Goal: Task Accomplishment & Management: Manage account settings

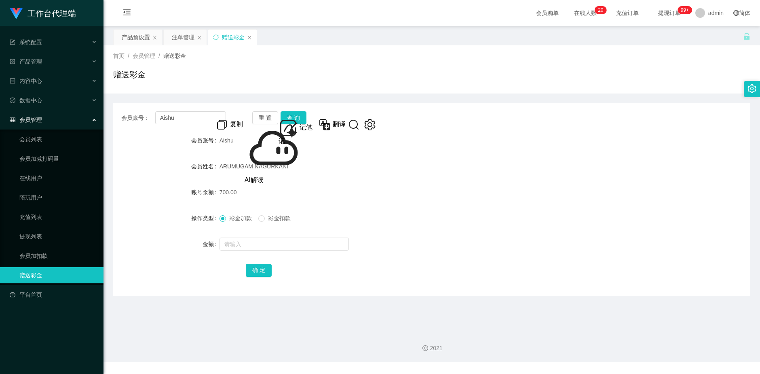
click at [483, 122] on div "会员账号： Aishu 重 置 查 询" at bounding box center [431, 117] width 637 height 13
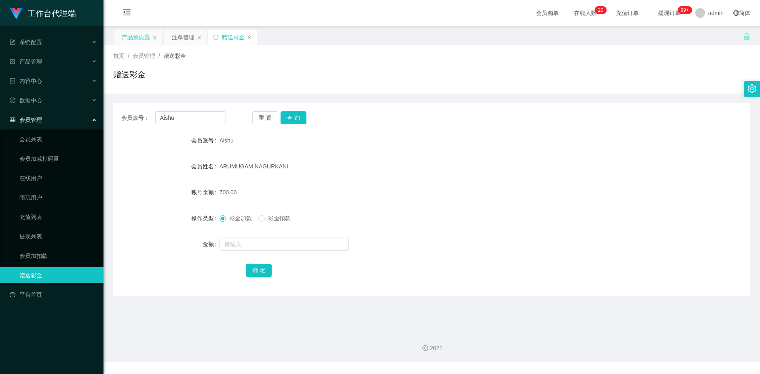
click at [140, 40] on div "产品预设置" at bounding box center [136, 37] width 28 height 15
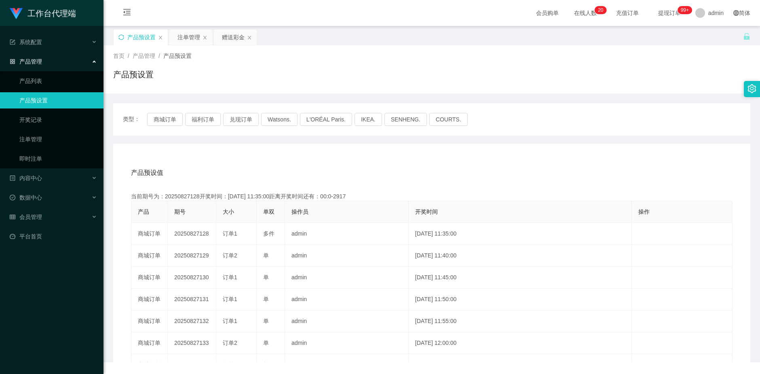
click at [120, 37] on icon "图标: sync" at bounding box center [121, 37] width 6 height 6
click at [238, 116] on button "兑现订单" at bounding box center [241, 119] width 36 height 13
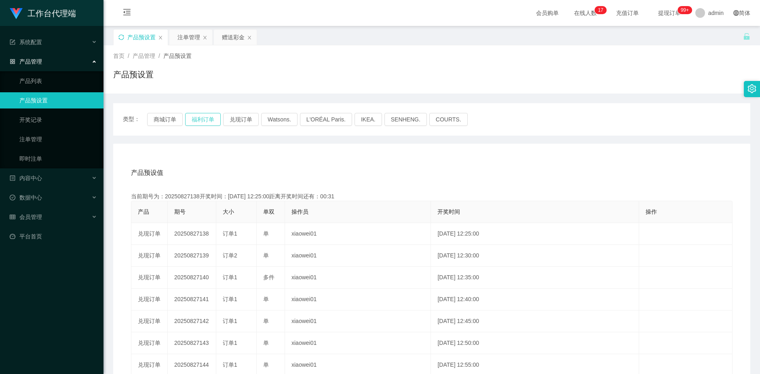
click at [200, 116] on button "福利订单" at bounding box center [203, 119] width 36 height 13
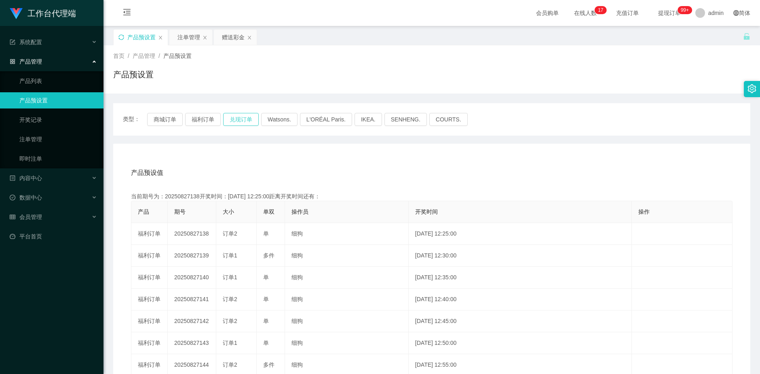
click at [233, 118] on button "兑现订单" at bounding box center [241, 119] width 36 height 13
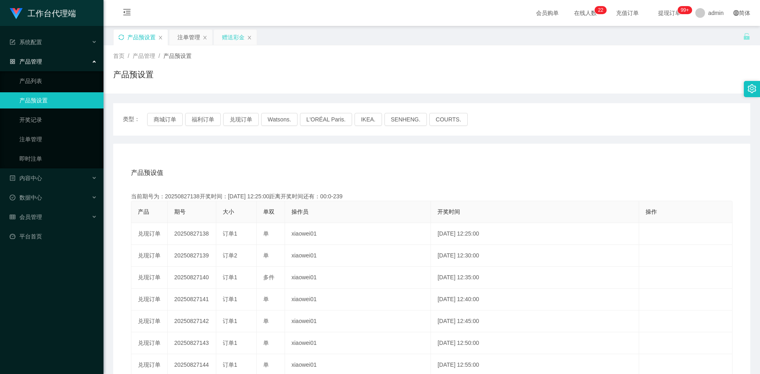
click at [229, 36] on div "赠送彩金" at bounding box center [233, 37] width 23 height 15
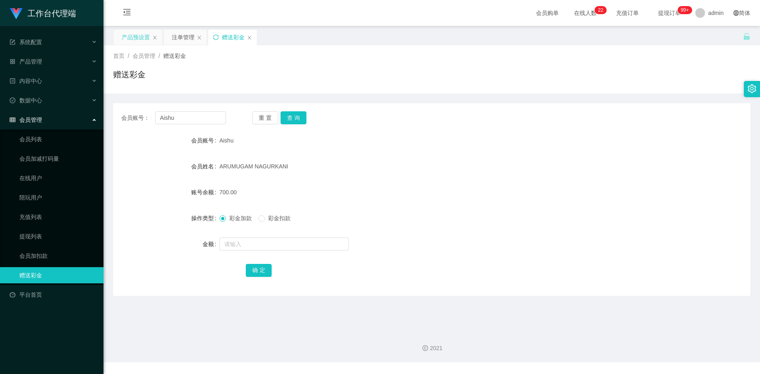
click at [218, 35] on icon "图标: sync" at bounding box center [216, 37] width 6 height 6
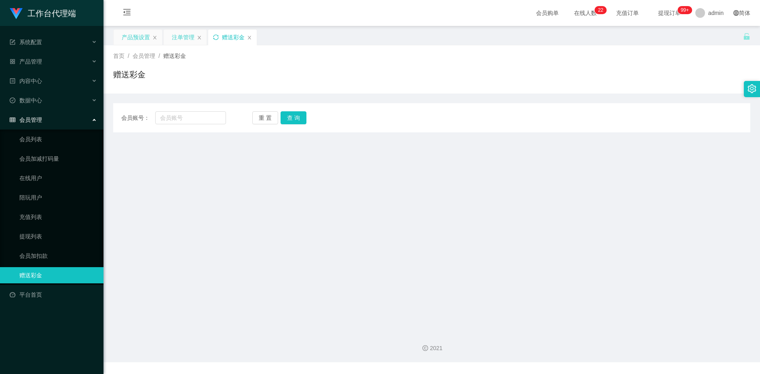
click at [181, 39] on div "注单管理" at bounding box center [183, 37] width 23 height 15
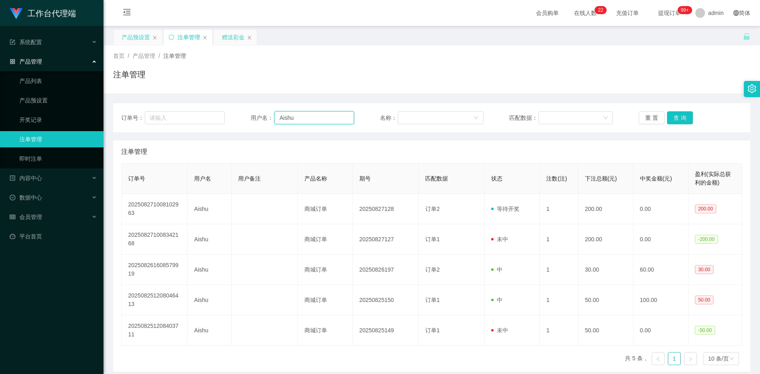
drag, startPoint x: 290, startPoint y: 118, endPoint x: 272, endPoint y: 118, distance: 17.4
click at [272, 118] on div "用户名： [PERSON_NAME]" at bounding box center [303, 117] width 104 height 13
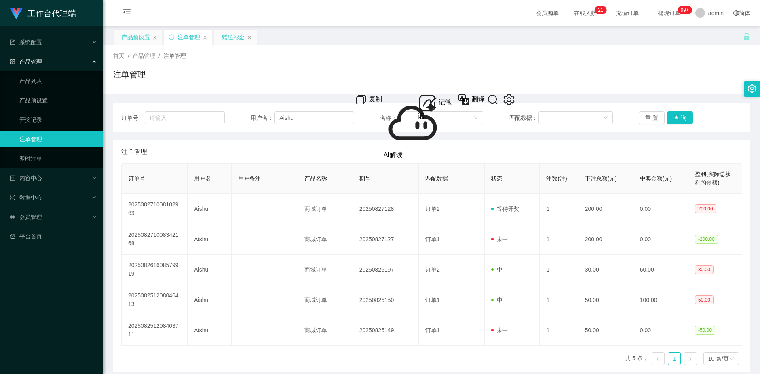
click at [222, 38] on div "赠送彩金" at bounding box center [233, 37] width 23 height 15
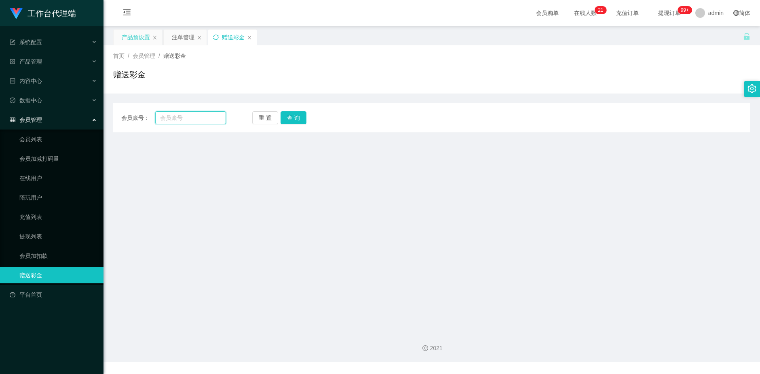
click at [188, 117] on input "text" at bounding box center [190, 117] width 71 height 13
paste input "Aishu"
type input "Aishu"
click at [292, 118] on button "查 询" at bounding box center [294, 117] width 26 height 13
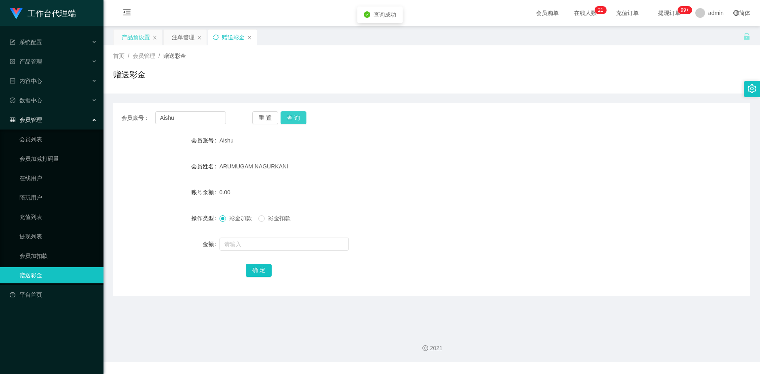
click at [292, 118] on button "查 询" at bounding box center [294, 117] width 26 height 13
click at [293, 119] on button "查 询" at bounding box center [294, 117] width 26 height 13
click at [293, 119] on button "查 询" at bounding box center [298, 117] width 35 height 13
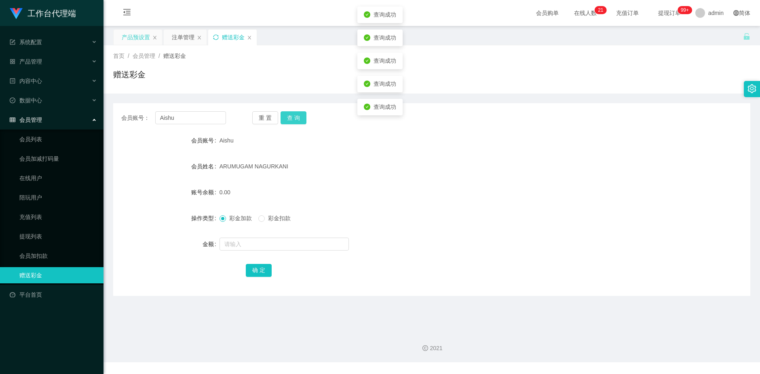
click at [293, 119] on button "查 询" at bounding box center [294, 117] width 26 height 13
drag, startPoint x: 183, startPoint y: 36, endPoint x: 183, endPoint y: 40, distance: 4.5
click at [183, 36] on div "注单管理" at bounding box center [183, 37] width 23 height 15
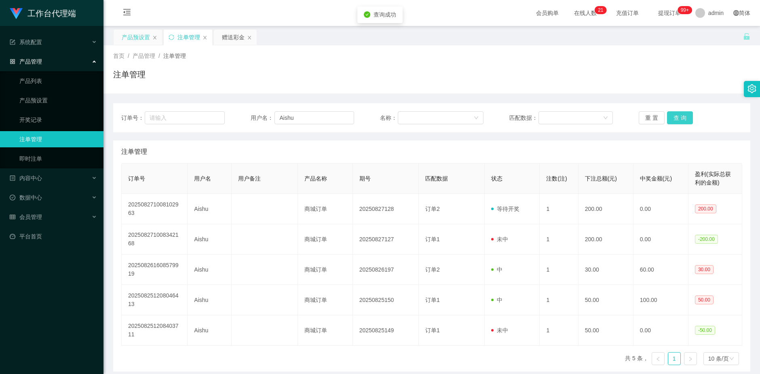
click at [676, 121] on button "查 询" at bounding box center [680, 117] width 26 height 13
click at [676, 120] on button "查 询" at bounding box center [680, 117] width 26 height 13
click at [676, 120] on div "重 置 查 询" at bounding box center [691, 117] width 104 height 13
click at [676, 120] on button "查 询" at bounding box center [680, 117] width 26 height 13
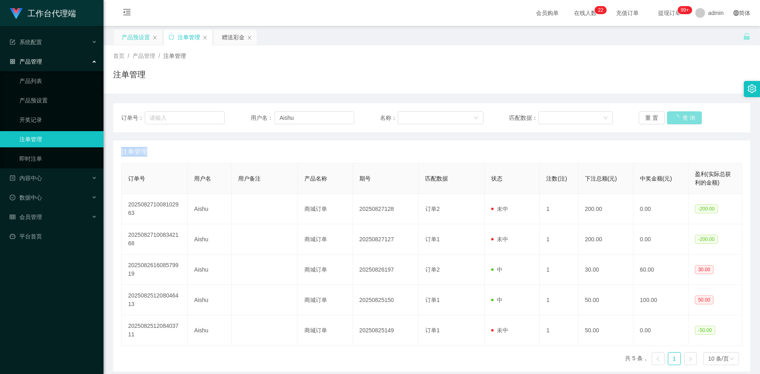
click at [676, 120] on div "重 置 查 询" at bounding box center [691, 117] width 104 height 13
click at [676, 120] on button "查 询" at bounding box center [680, 117] width 26 height 13
click at [676, 120] on div "重 置 查 询" at bounding box center [691, 117] width 104 height 13
click at [676, 120] on button "查 询" at bounding box center [680, 117] width 26 height 13
click at [676, 120] on button "查 询" at bounding box center [684, 117] width 35 height 13
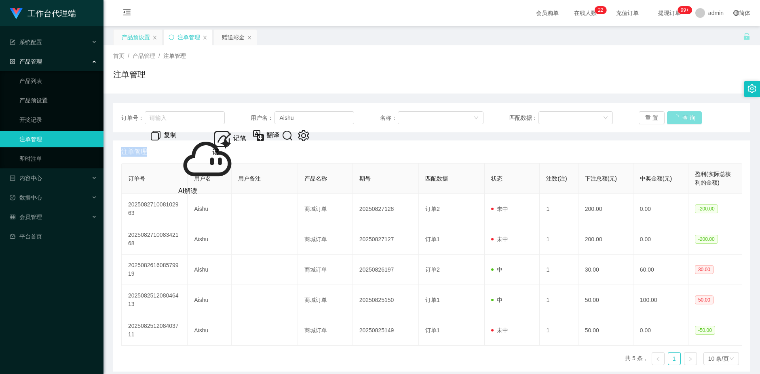
click at [676, 120] on button "查 询" at bounding box center [684, 117] width 35 height 13
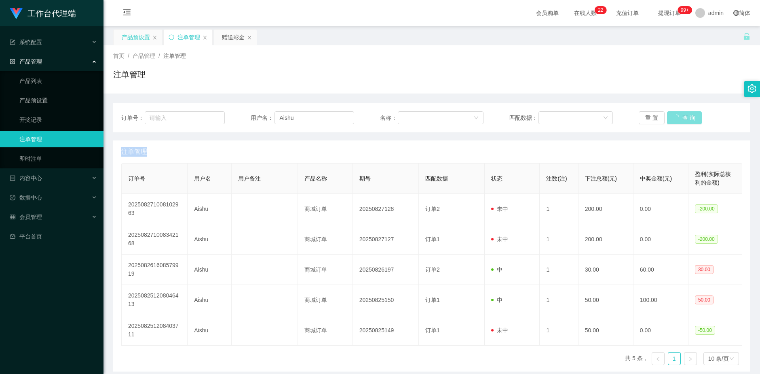
click at [676, 120] on div "重 置 查 询" at bounding box center [691, 117] width 104 height 13
click at [678, 121] on div "重 置 查 询" at bounding box center [691, 117] width 104 height 13
click at [678, 121] on button "查 询" at bounding box center [684, 117] width 35 height 13
click at [678, 121] on div "重 置 查 询" at bounding box center [691, 117] width 104 height 13
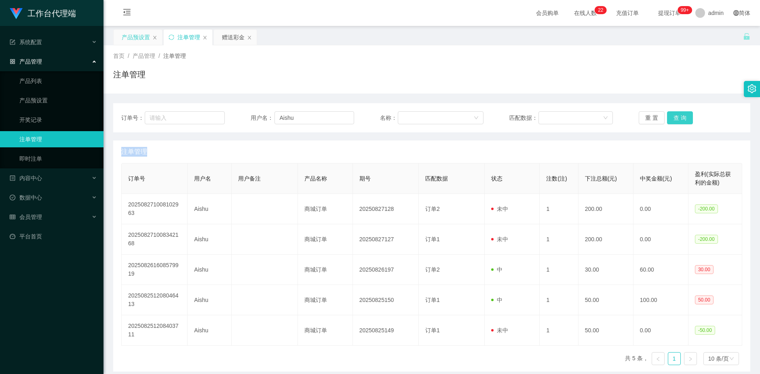
click at [678, 121] on button "查 询" at bounding box center [680, 117] width 26 height 13
click at [678, 121] on div "重 置 查 询" at bounding box center [691, 117] width 104 height 13
click at [679, 121] on div "重 置 查 询" at bounding box center [691, 117] width 104 height 13
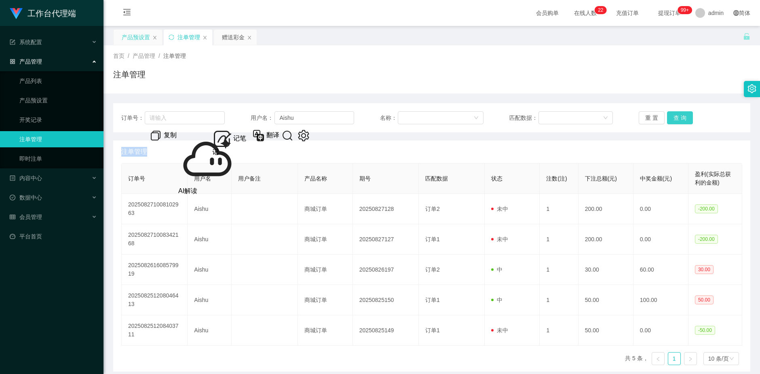
click at [679, 121] on button "查 询" at bounding box center [680, 117] width 26 height 13
click at [679, 121] on div "重 置 查 询" at bounding box center [691, 117] width 104 height 13
click at [679, 121] on button "查 询" at bounding box center [680, 117] width 26 height 13
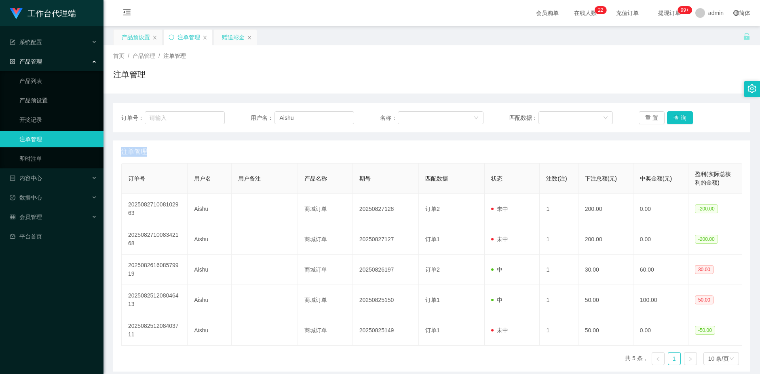
click at [231, 39] on div "赠送彩金" at bounding box center [233, 37] width 23 height 15
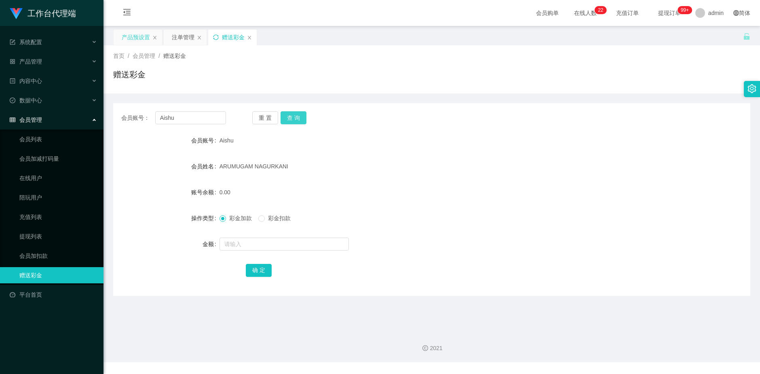
click at [300, 114] on button "查 询" at bounding box center [294, 117] width 26 height 13
click at [300, 115] on button "查 询" at bounding box center [294, 117] width 26 height 13
click at [181, 35] on div "注单管理" at bounding box center [183, 37] width 23 height 15
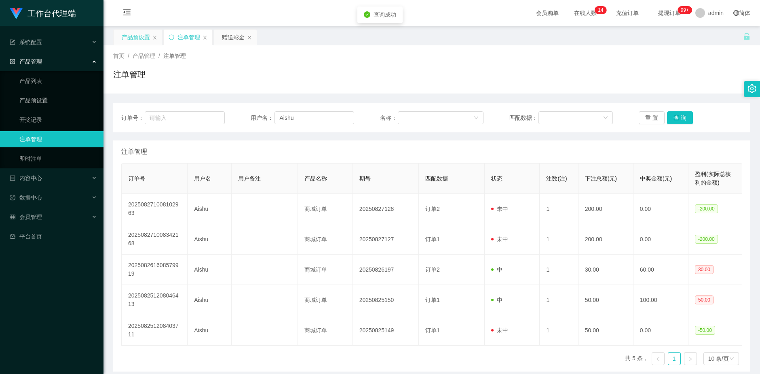
click at [168, 36] on div "注单管理" at bounding box center [188, 37] width 49 height 15
click at [170, 35] on icon "图标: sync" at bounding box center [171, 36] width 5 height 5
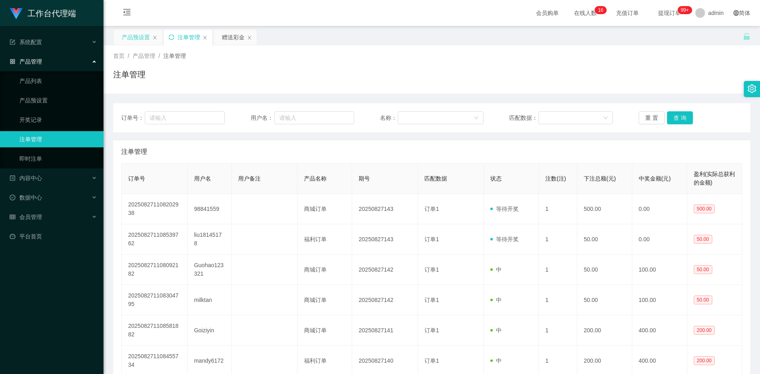
click at [174, 35] on icon "图标: sync" at bounding box center [172, 37] width 6 height 6
click at [136, 38] on div "产品预设置" at bounding box center [136, 37] width 28 height 15
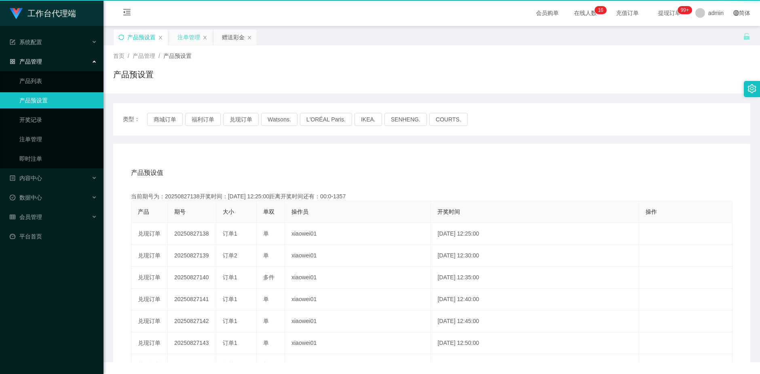
click at [136, 38] on div "产品预设置" at bounding box center [141, 37] width 28 height 15
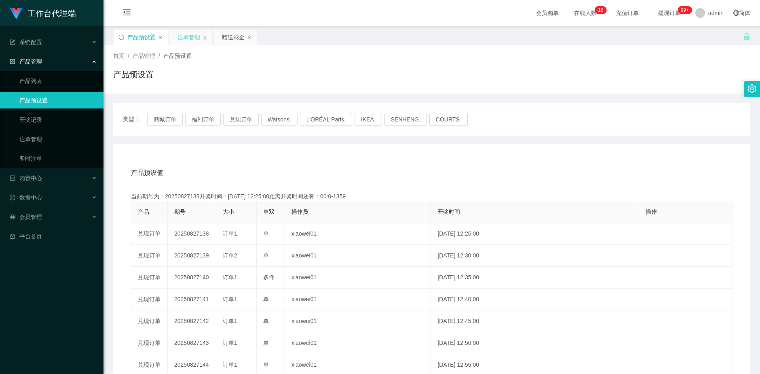
click at [118, 37] on icon "图标: sync" at bounding box center [121, 37] width 6 height 6
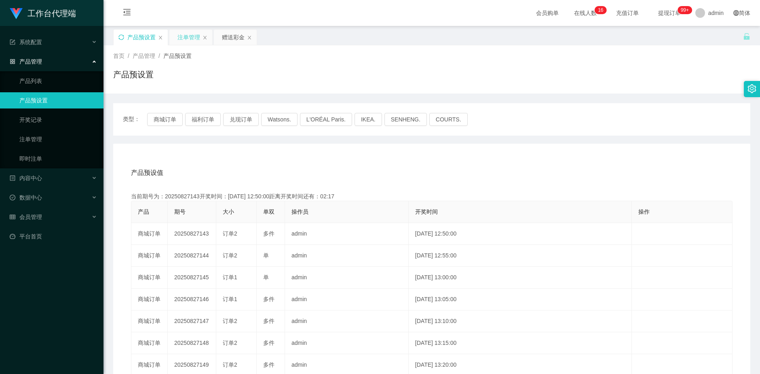
click at [184, 38] on div "注单管理" at bounding box center [189, 37] width 23 height 15
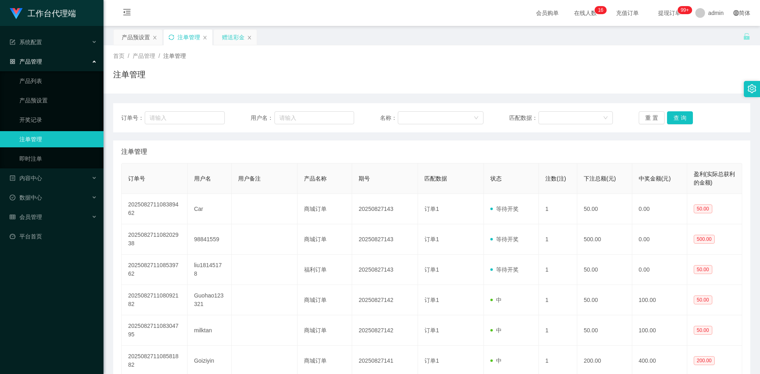
click at [230, 41] on div "赠送彩金" at bounding box center [233, 37] width 23 height 15
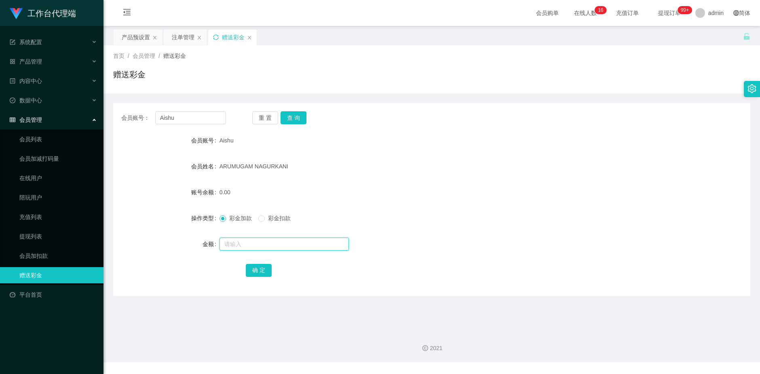
click at [245, 242] on input "text" at bounding box center [284, 243] width 129 height 13
type input "700"
drag, startPoint x: 258, startPoint y: 270, endPoint x: 271, endPoint y: 262, distance: 15.3
click at [258, 270] on button "确 定" at bounding box center [259, 270] width 26 height 13
